Goal: Navigation & Orientation: Find specific page/section

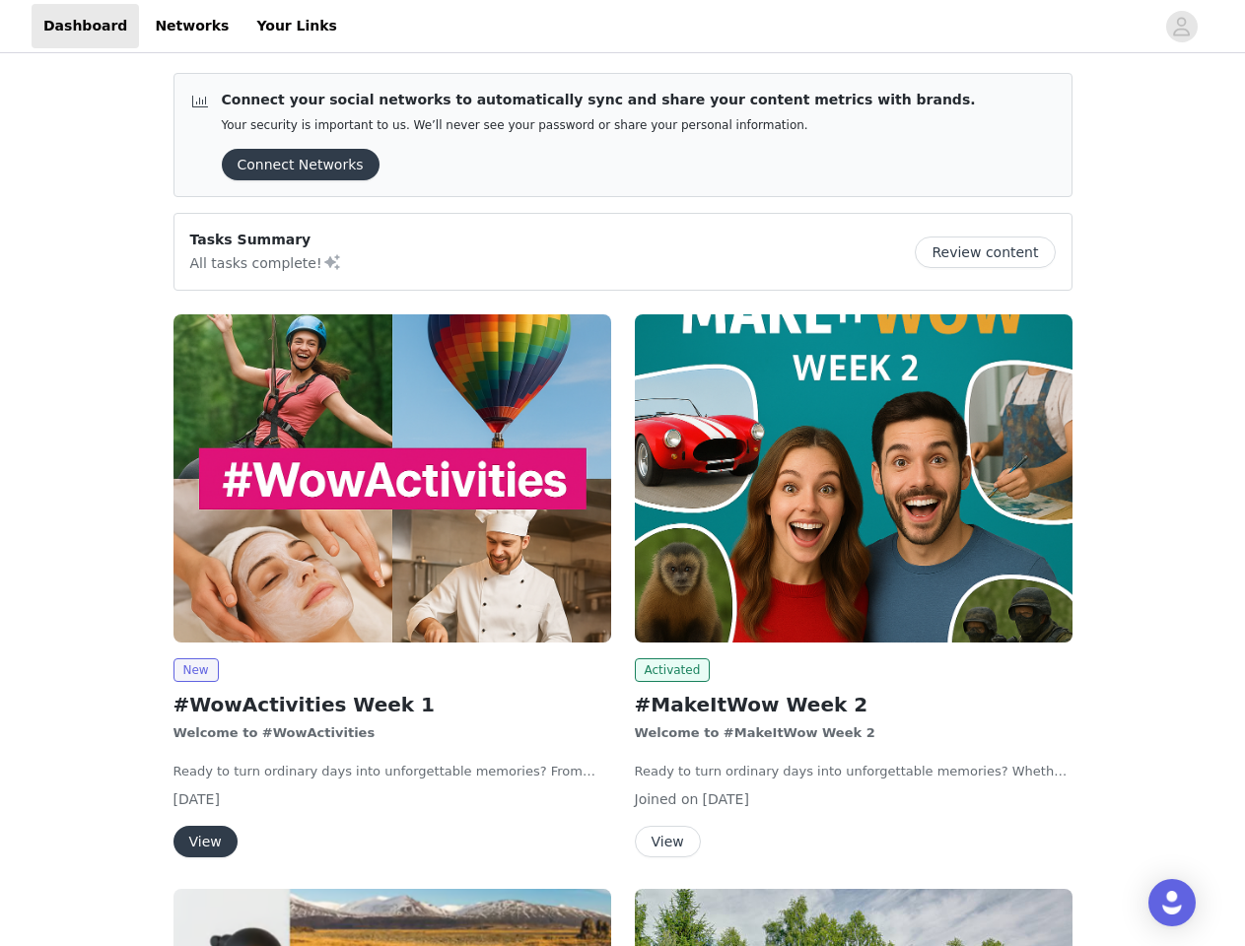
click at [623, 473] on div "Activated #MakeItWow Week 2 Welcome to #MakeItWow Week 2 Ready to turn ordinary…" at bounding box center [853, 590] width 461 height 574
click at [622, 27] on div at bounding box center [751, 26] width 805 height 44
click at [1181, 27] on icon "avatar" at bounding box center [1181, 27] width 19 height 32
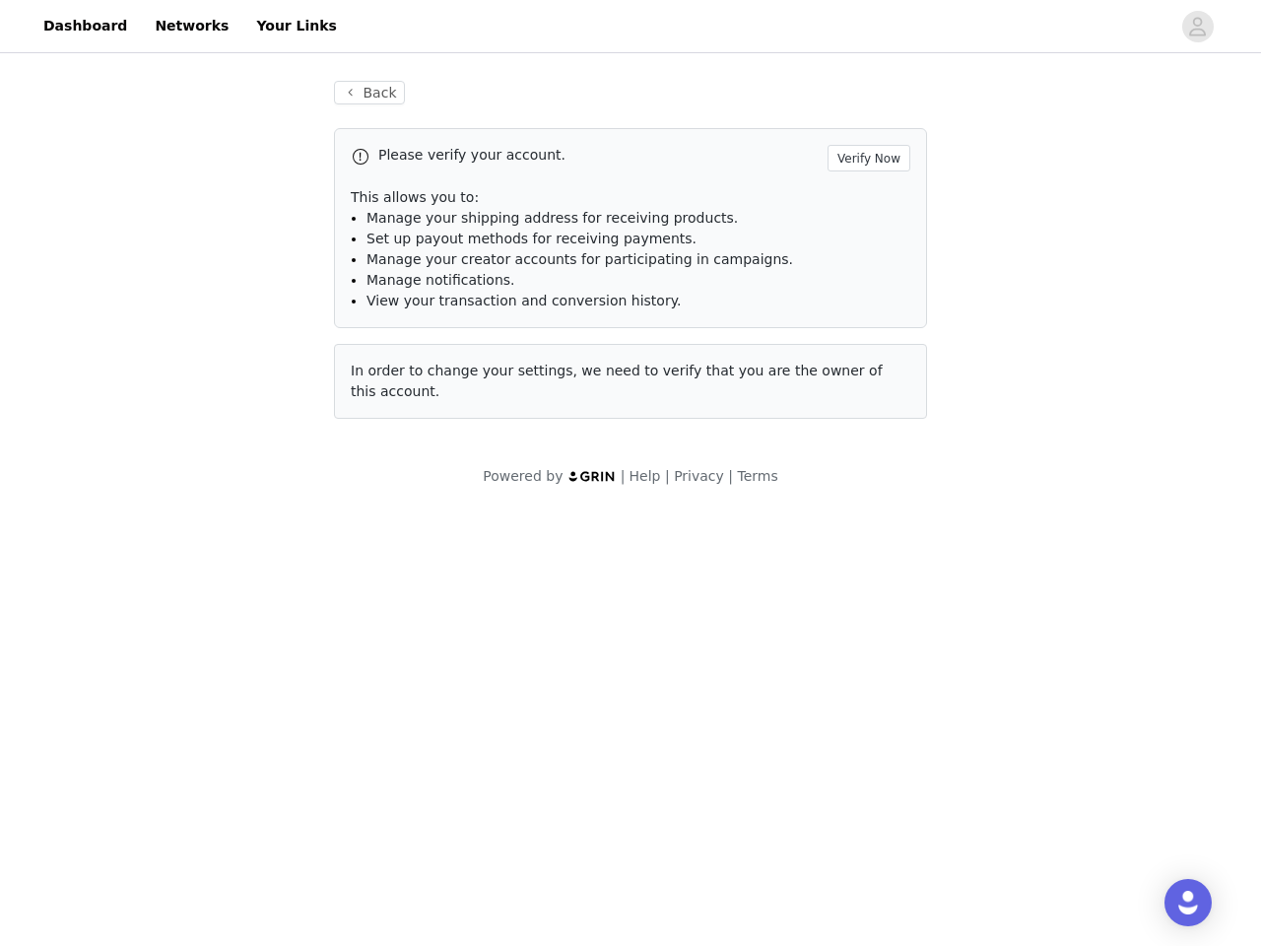
click at [294, 165] on div "Back Please verify your account. Verify Now This allows you to: Manage your shi…" at bounding box center [630, 283] width 1261 height 453
click at [992, 252] on div "Back Please verify your account. Verify Now This allows you to: Manage your shi…" at bounding box center [630, 283] width 1261 height 453
click at [392, 478] on div "Powered by | Help | Privacy | Terms" at bounding box center [630, 488] width 1261 height 44
click at [195, 670] on body "Dashboard Networks Your Links Back Please verify your account. Verify Now This …" at bounding box center [630, 473] width 1261 height 946
click at [204, 842] on body "Dashboard Networks Your Links Back Please verify your account. Verify Now This …" at bounding box center [630, 473] width 1261 height 946
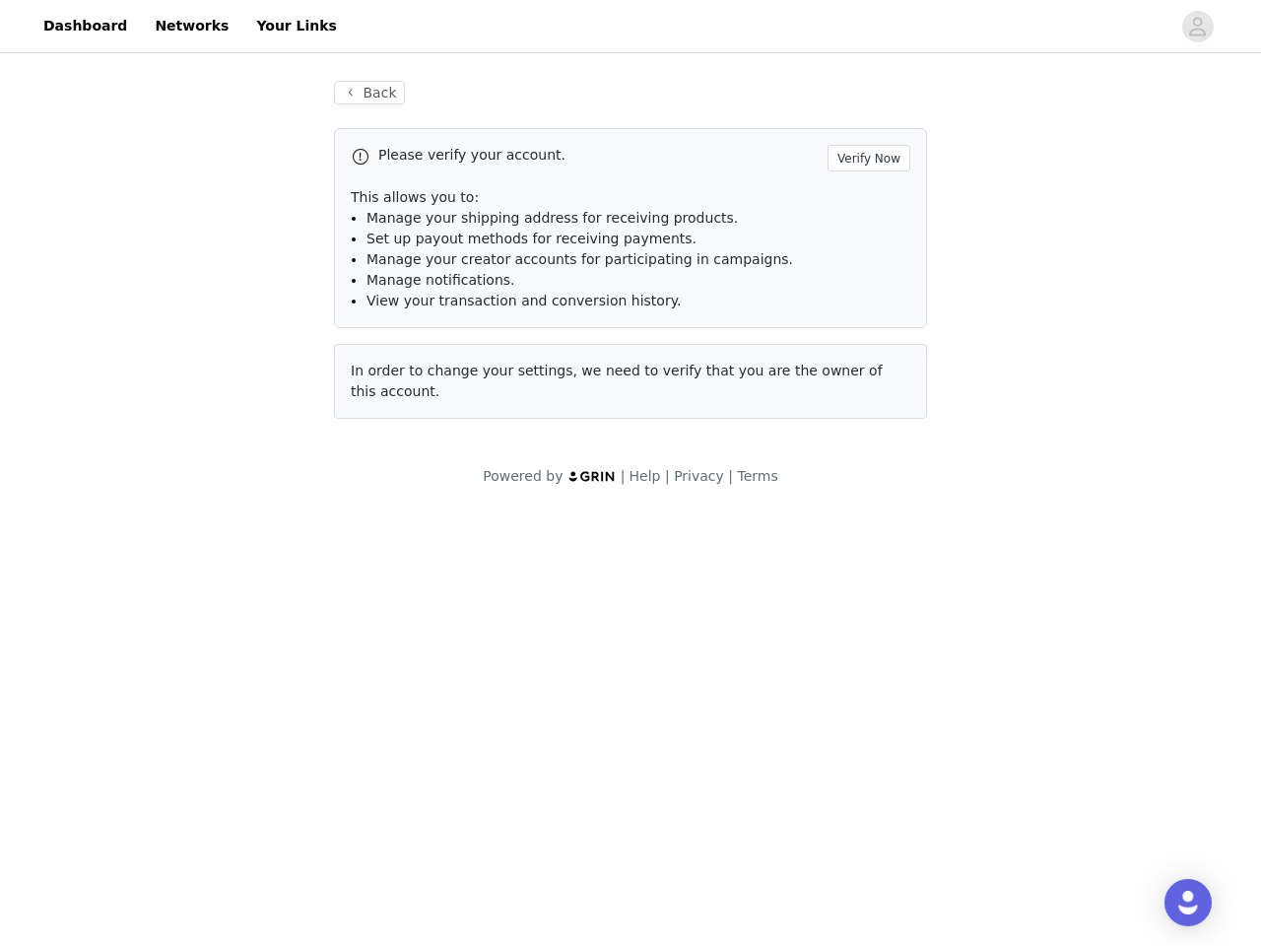
click at [853, 478] on div "Powered by | Help | Privacy | Terms" at bounding box center [630, 488] width 1261 height 44
click at [669, 670] on body "Dashboard Networks Your Links Back Please verify your account. Verify Now This …" at bounding box center [630, 473] width 1261 height 946
